Goal: Navigation & Orientation: Find specific page/section

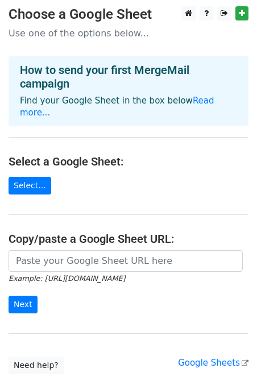
scroll to position [1, 0]
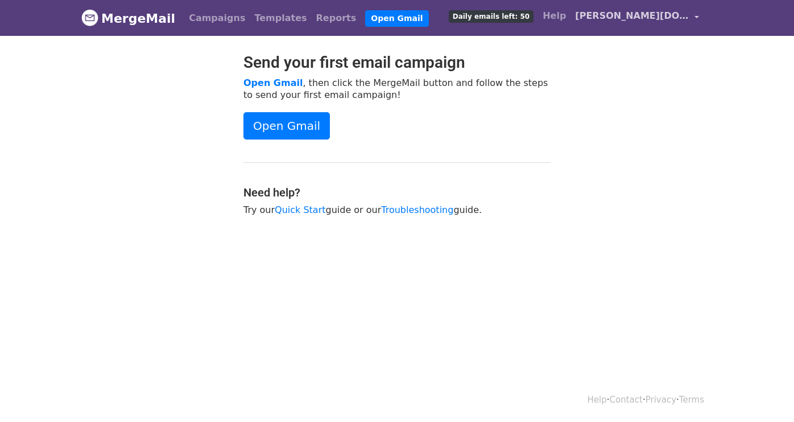
click at [691, 25] on link "[PERSON_NAME][DOMAIN_NAME][EMAIL_ADDRESS][PERSON_NAME][DOMAIN_NAME]" at bounding box center [637, 18] width 133 height 27
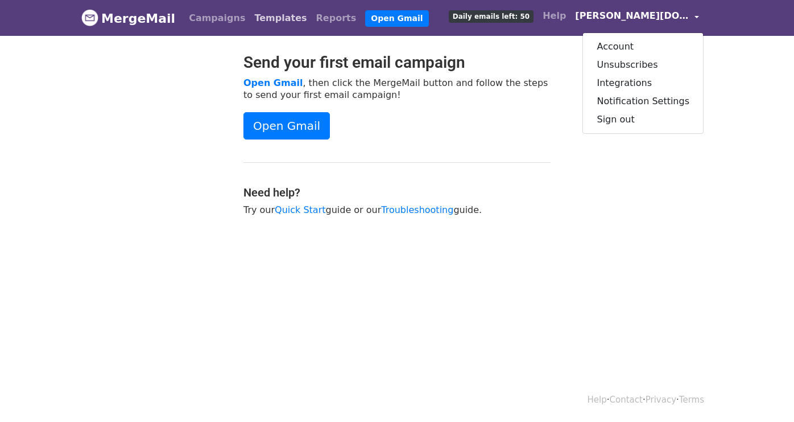
click at [258, 19] on link "Templates" at bounding box center [280, 18] width 61 height 23
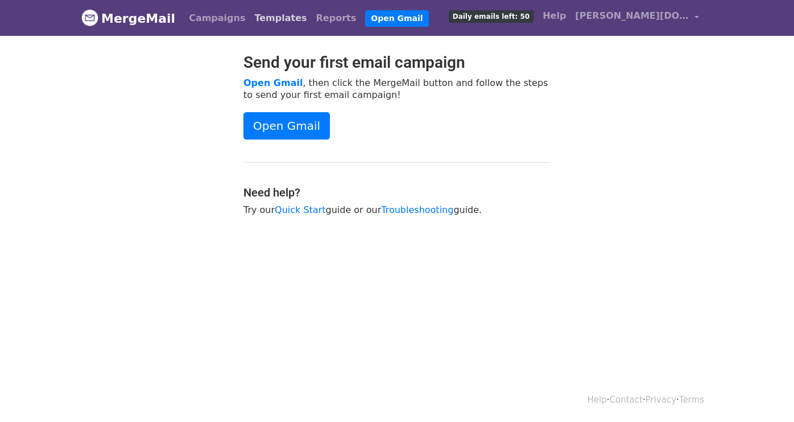
click at [271, 20] on link "Templates" at bounding box center [280, 18] width 61 height 23
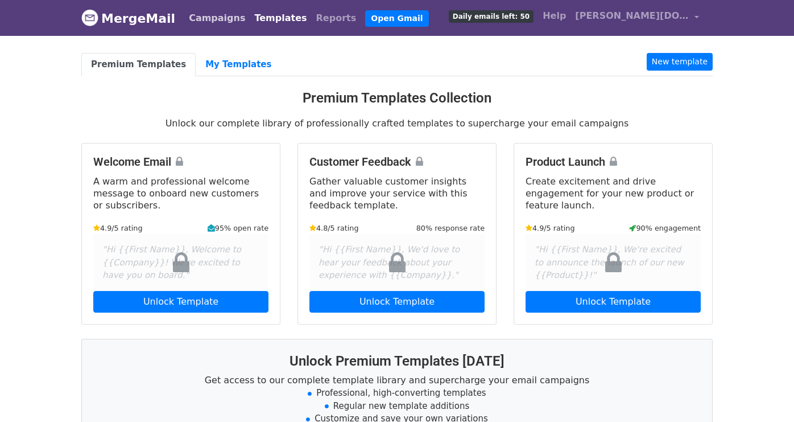
click at [200, 22] on link "Campaigns" at bounding box center [216, 18] width 65 height 23
click at [244, 69] on link "My Templates" at bounding box center [238, 64] width 85 height 23
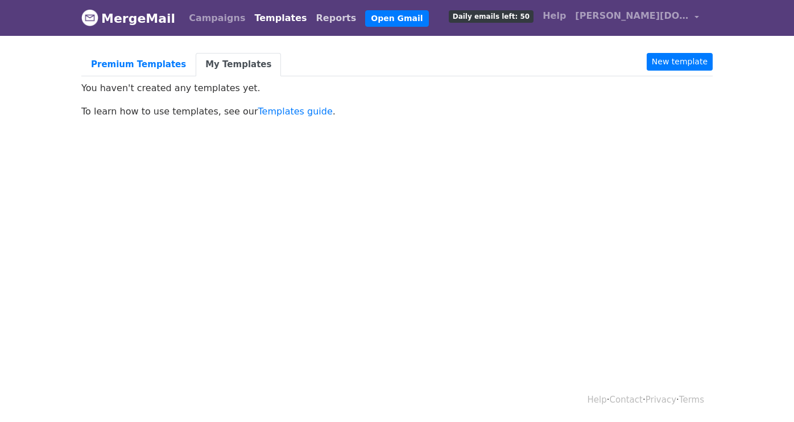
click at [312, 16] on link "Reports" at bounding box center [336, 18] width 49 height 23
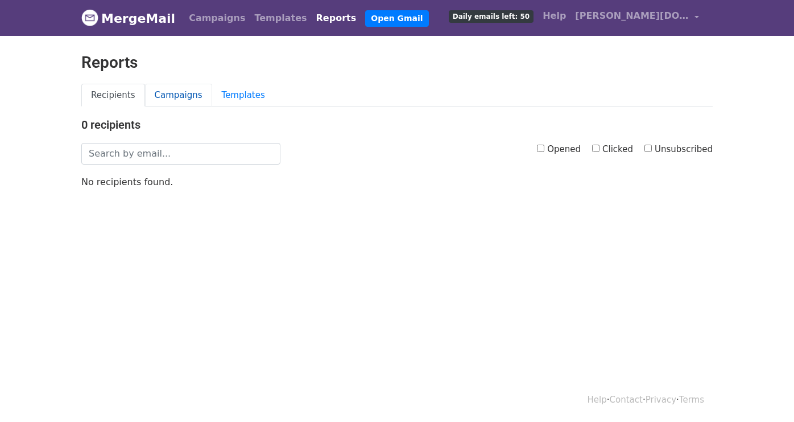
click at [174, 100] on link "Campaigns" at bounding box center [178, 95] width 67 height 23
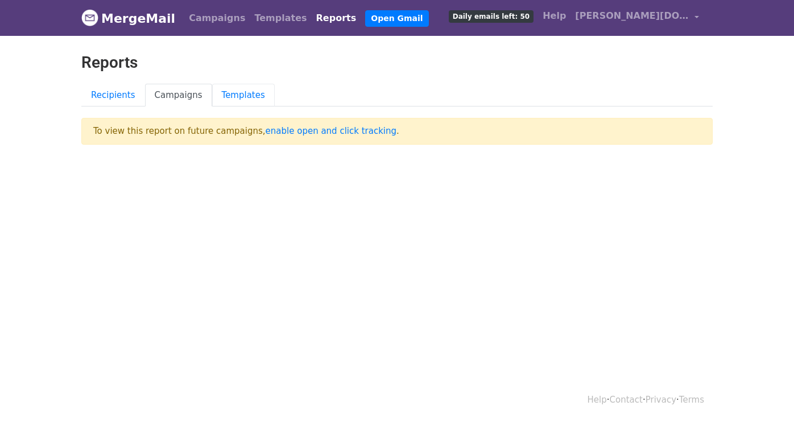
click at [244, 98] on link "Templates" at bounding box center [243, 95] width 63 height 23
click at [258, 20] on link "Templates" at bounding box center [280, 18] width 61 height 23
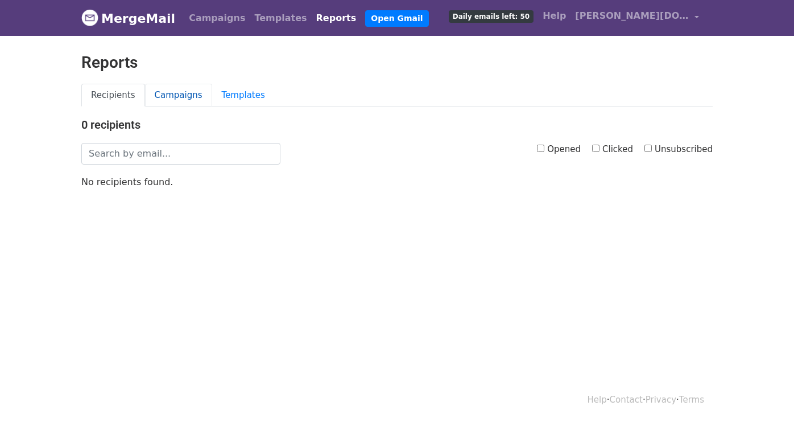
click at [163, 93] on link "Campaigns" at bounding box center [178, 95] width 67 height 23
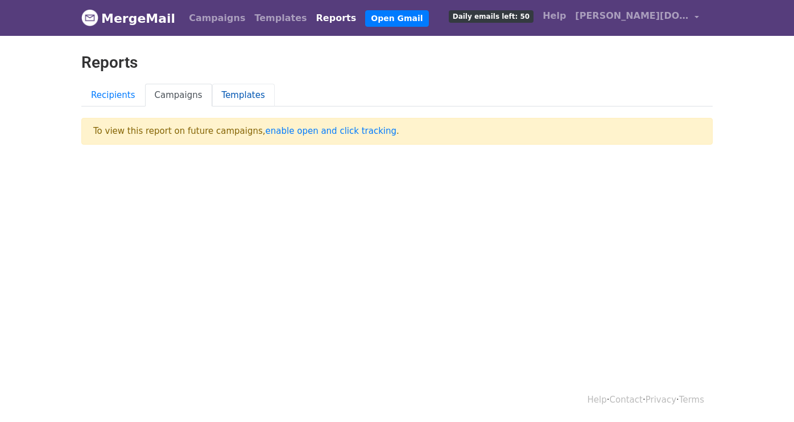
click at [221, 97] on link "Templates" at bounding box center [243, 95] width 63 height 23
click at [253, 24] on link "Templates" at bounding box center [280, 18] width 61 height 23
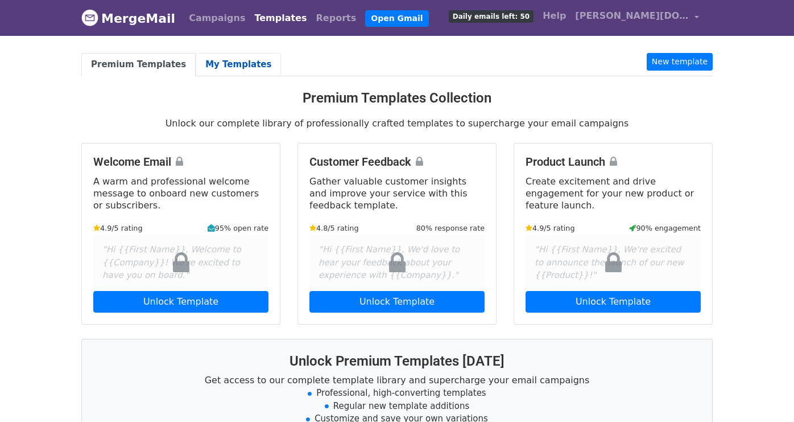
click at [209, 69] on link "My Templates" at bounding box center [238, 64] width 85 height 23
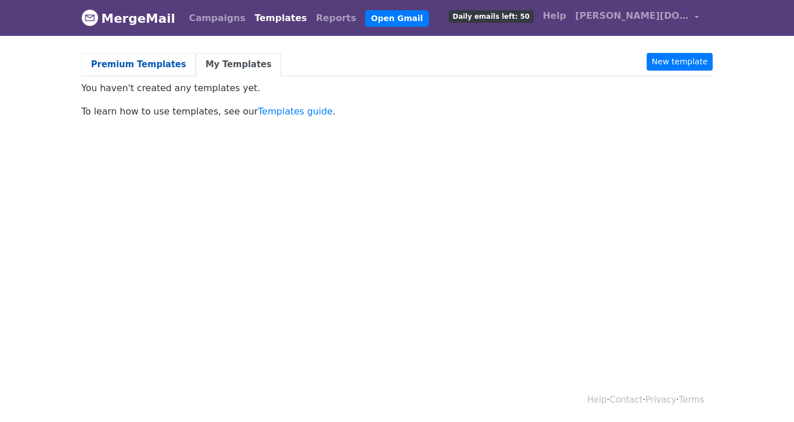
click at [141, 68] on link "Premium Templates" at bounding box center [138, 64] width 114 height 23
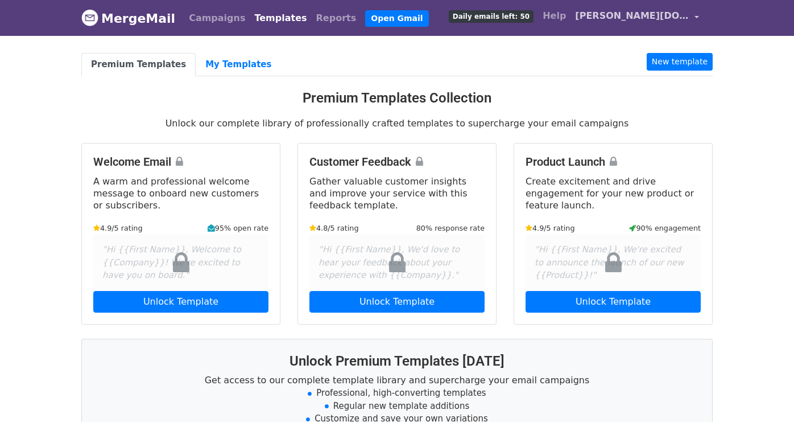
click at [642, 15] on span "[PERSON_NAME][DOMAIN_NAME][EMAIL_ADDRESS][PERSON_NAME][DOMAIN_NAME]" at bounding box center [632, 16] width 114 height 14
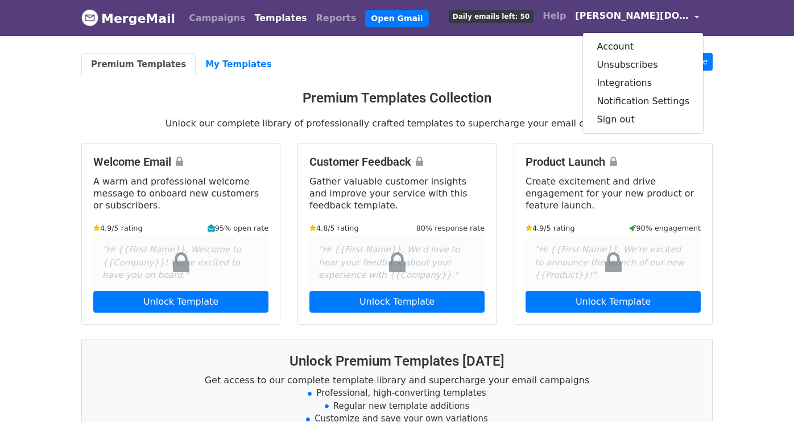
click at [642, 15] on span "[PERSON_NAME][DOMAIN_NAME][EMAIL_ADDRESS][PERSON_NAME][DOMAIN_NAME]" at bounding box center [632, 16] width 114 height 14
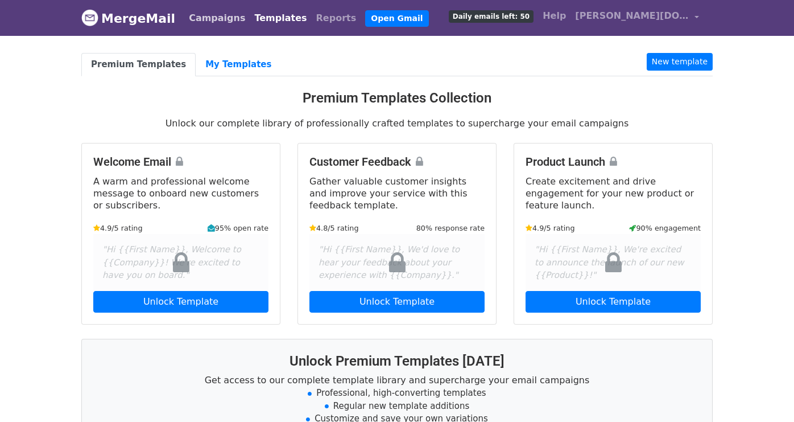
click at [219, 16] on link "Campaigns" at bounding box center [216, 18] width 65 height 23
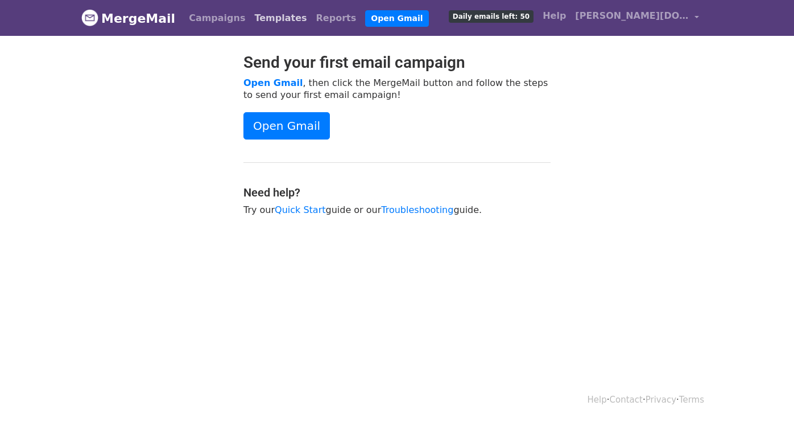
click at [272, 18] on link "Templates" at bounding box center [280, 18] width 61 height 23
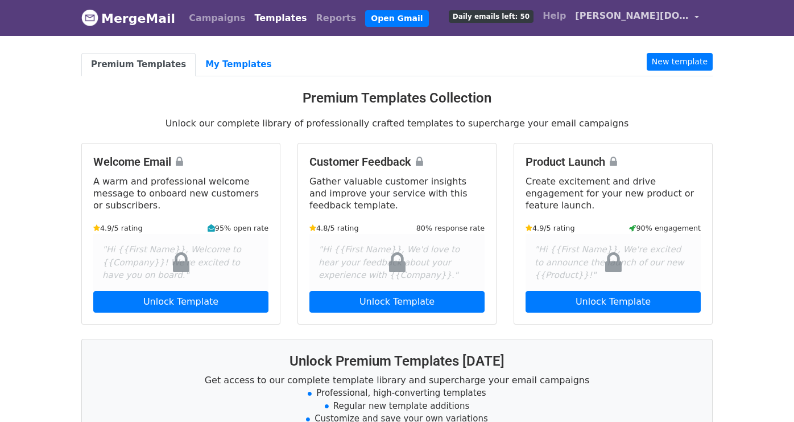
click at [650, 17] on span "[PERSON_NAME][DOMAIN_NAME][EMAIL_ADDRESS][PERSON_NAME][DOMAIN_NAME]" at bounding box center [632, 16] width 114 height 14
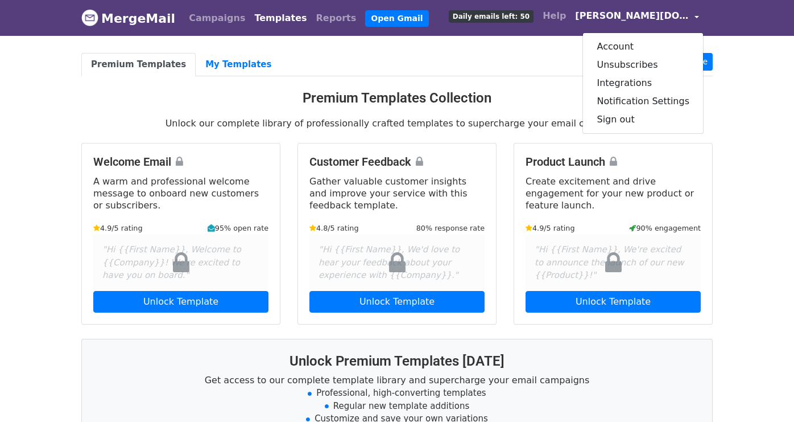
click at [650, 17] on span "[PERSON_NAME][DOMAIN_NAME][EMAIL_ADDRESS][PERSON_NAME][DOMAIN_NAME]" at bounding box center [632, 16] width 114 height 14
